Goal: Task Accomplishment & Management: Manage account settings

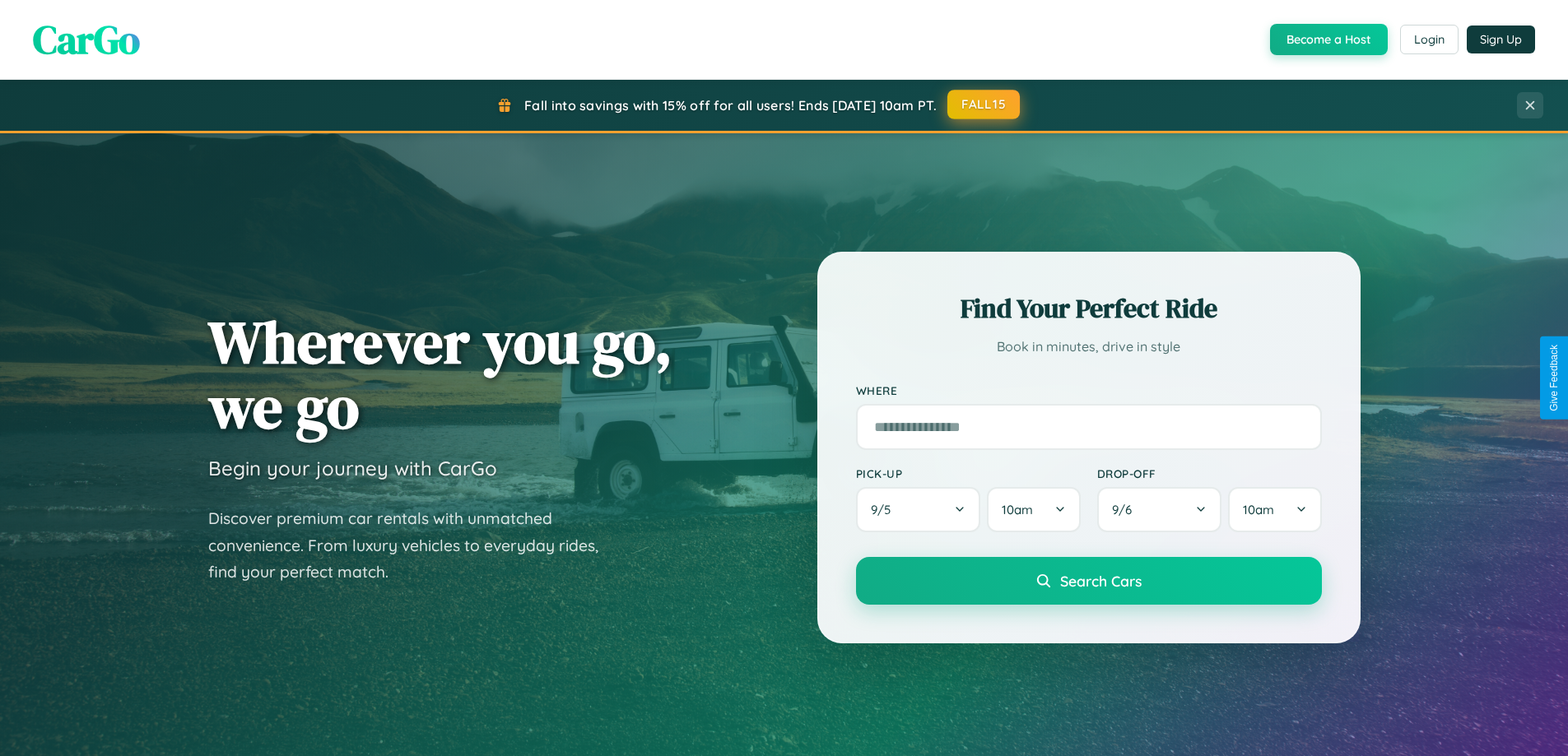
click at [984, 105] on button "FALL15" at bounding box center [983, 104] width 73 height 29
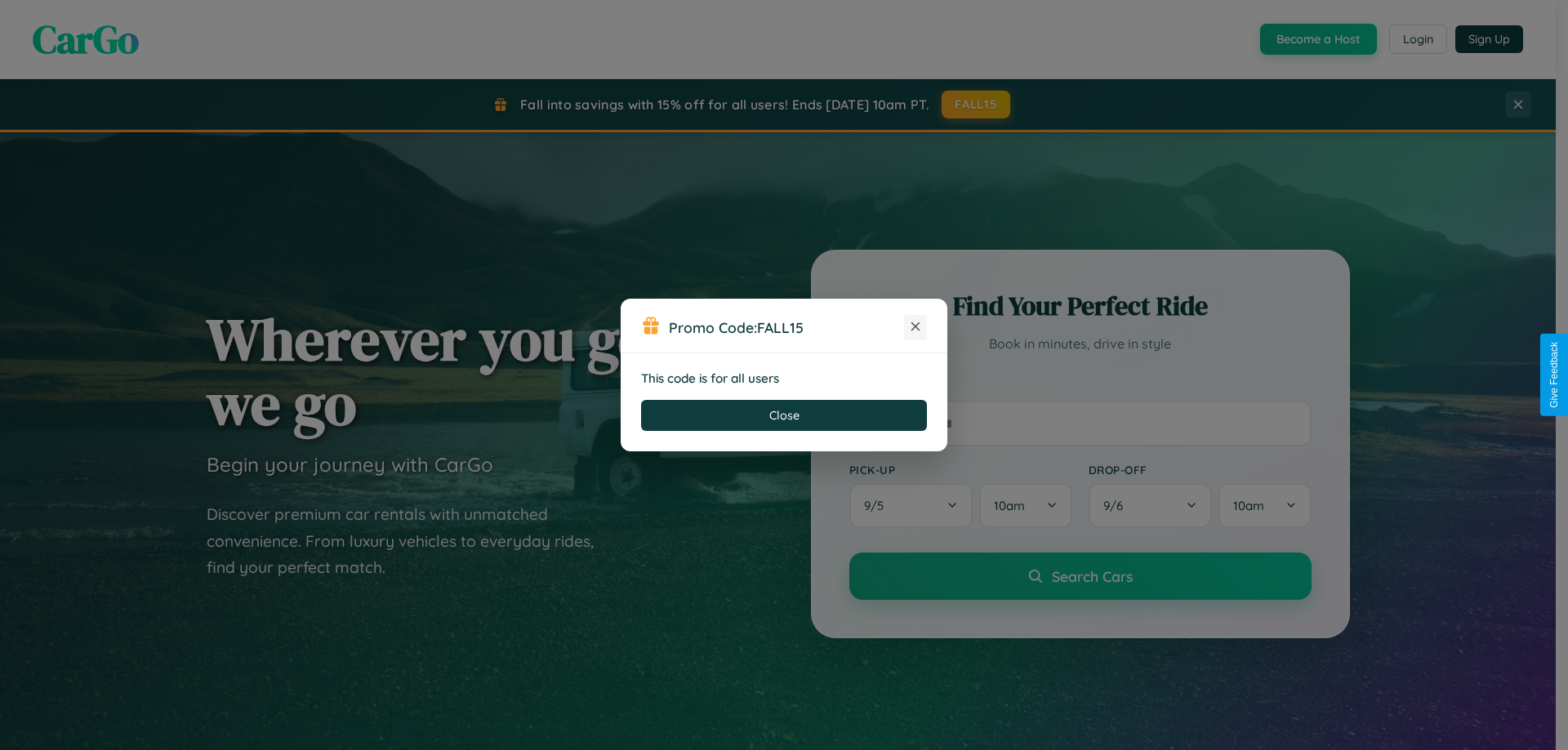
click at [916, 327] on icon at bounding box center [915, 326] width 16 height 16
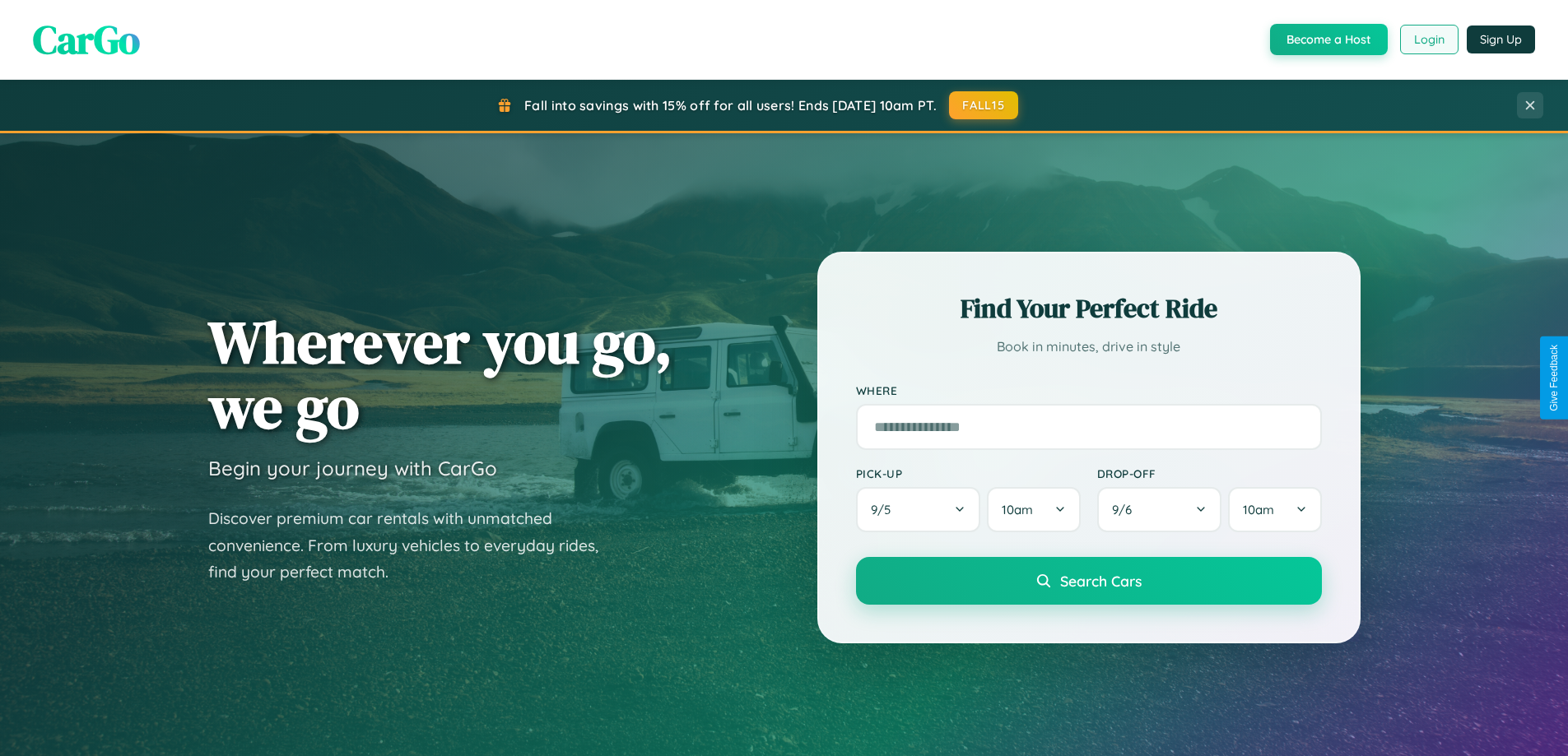
click at [1428, 40] on button "Login" at bounding box center [1429, 39] width 58 height 29
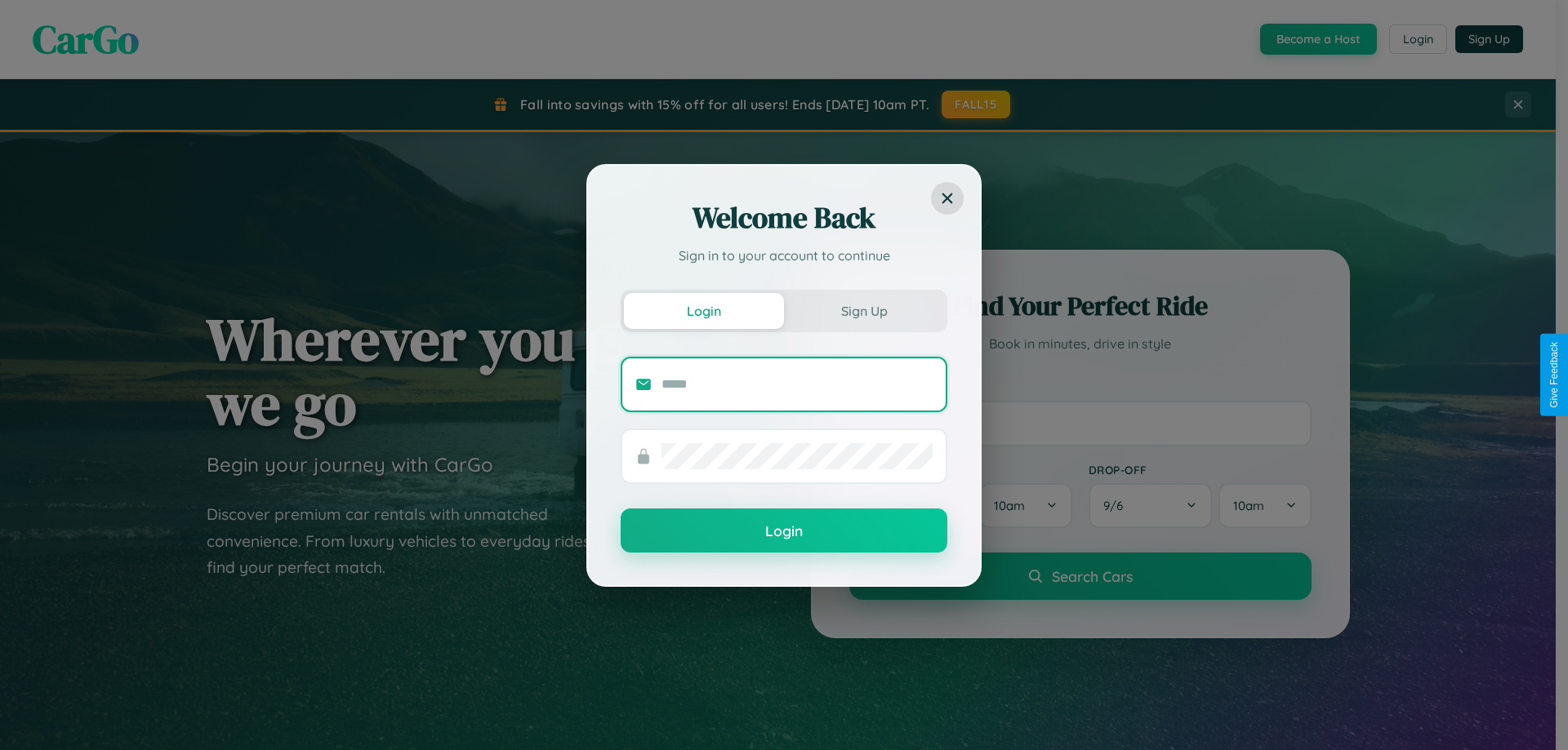
click at [797, 384] on input "text" at bounding box center [797, 385] width 271 height 26
type input "**********"
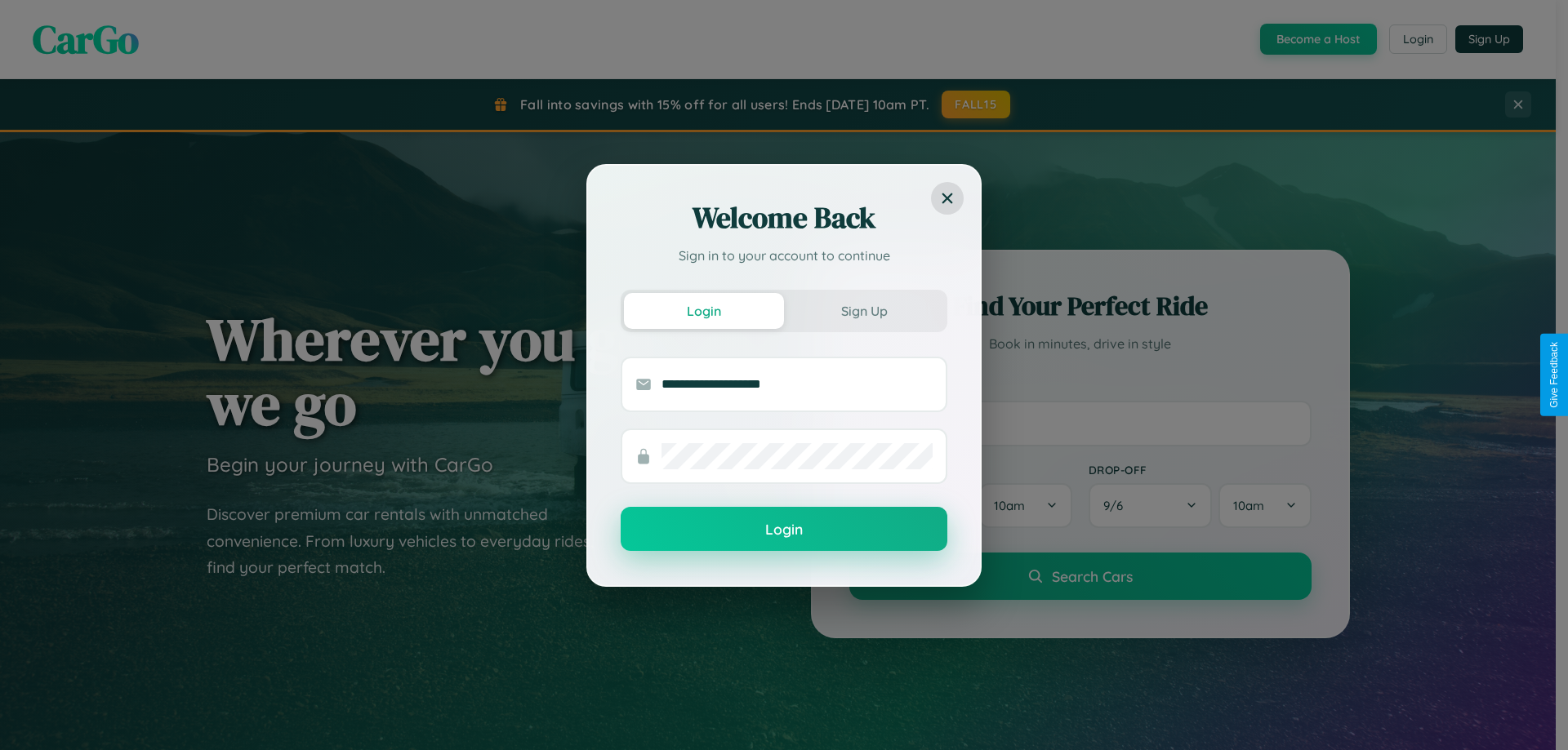
click at [784, 530] on button "Login" at bounding box center [784, 529] width 327 height 44
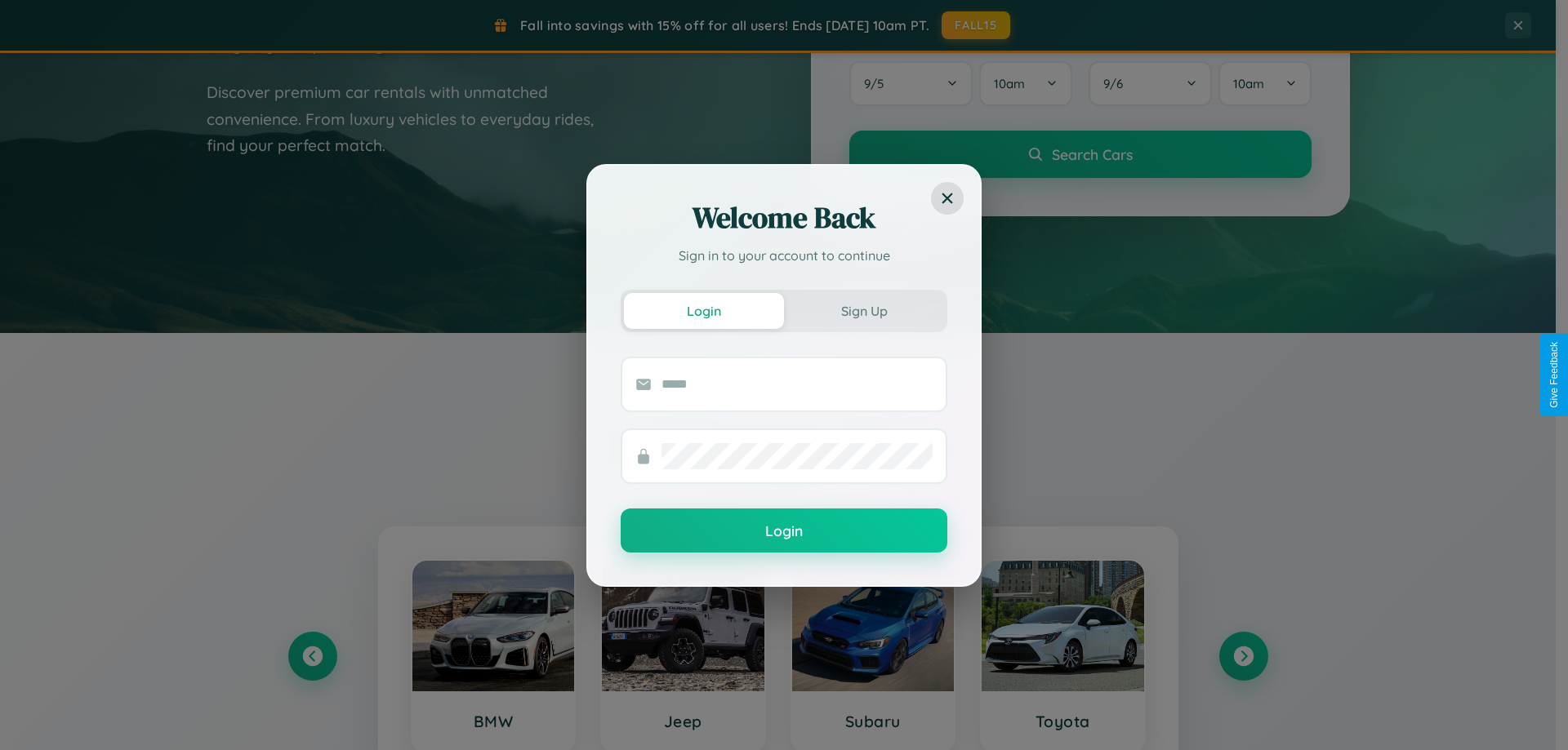
scroll to position [49, 0]
